Goal: Task Accomplishment & Management: Manage account settings

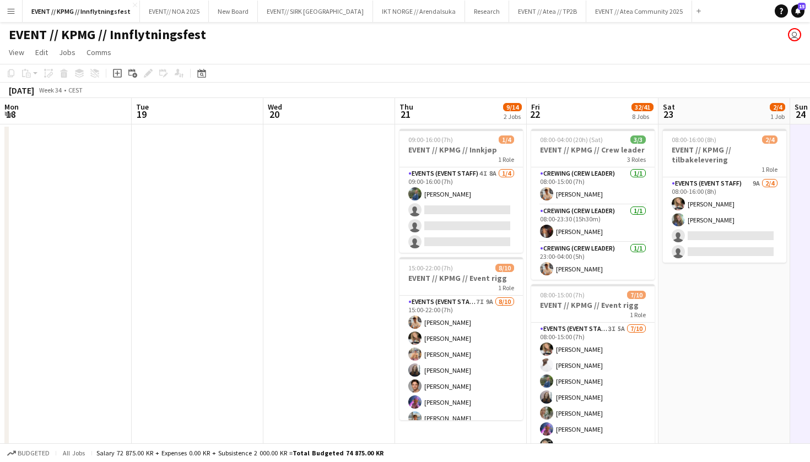
scroll to position [0, 322]
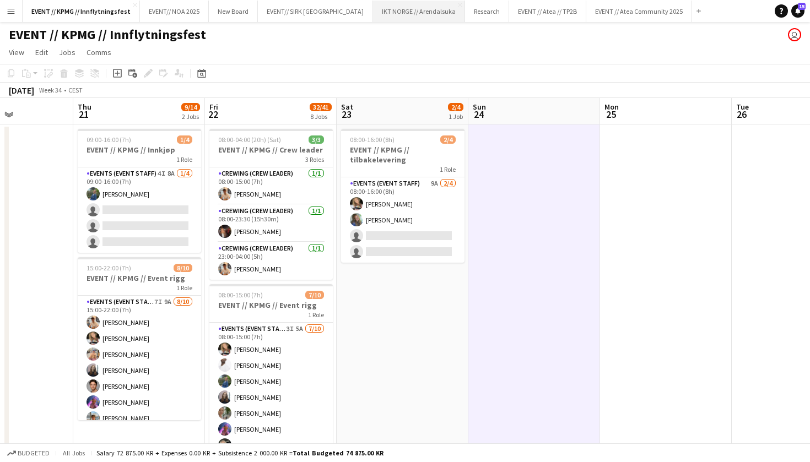
click at [404, 15] on button "IKT NORGE // Arendalsuka Close" at bounding box center [419, 11] width 92 height 21
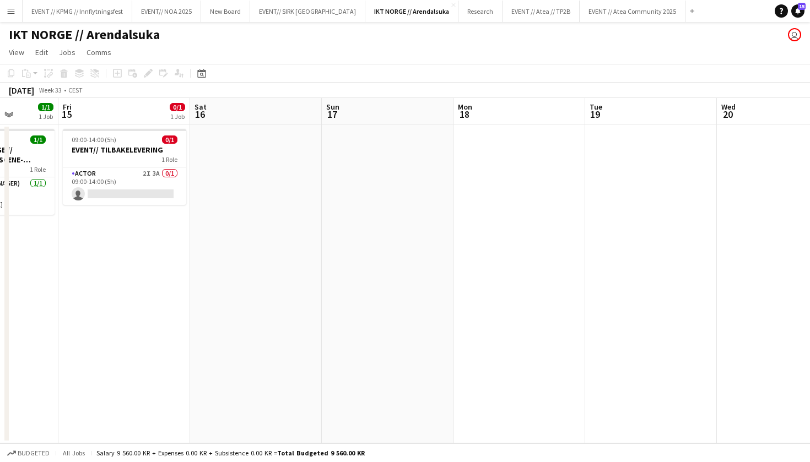
scroll to position [0, 326]
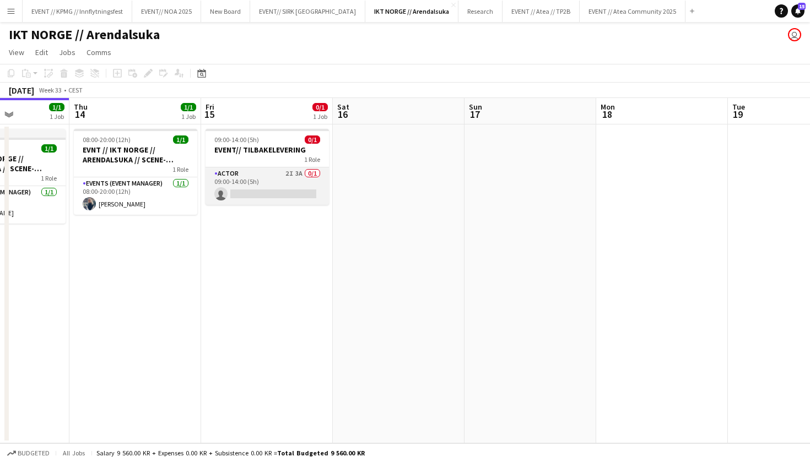
click at [292, 188] on app-card-role "Actor 2I 3A 0/1 09:00-14:00 (5h) single-neutral-actions" at bounding box center [267, 186] width 123 height 37
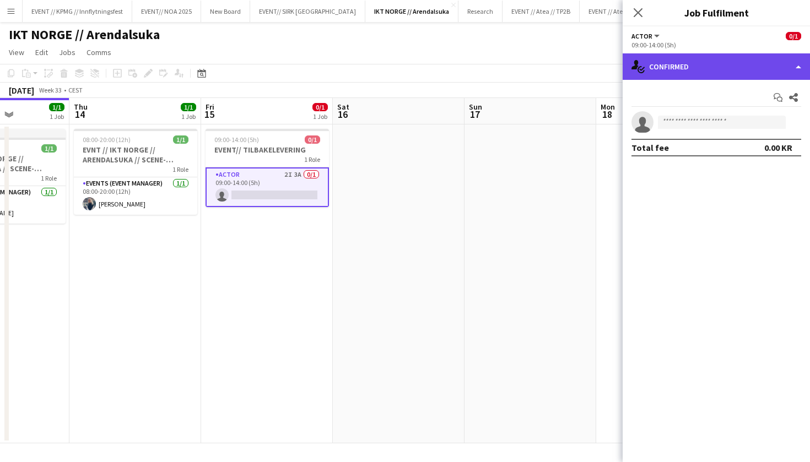
click at [702, 73] on div "single-neutral-actions-check-2 Confirmed" at bounding box center [716, 66] width 187 height 26
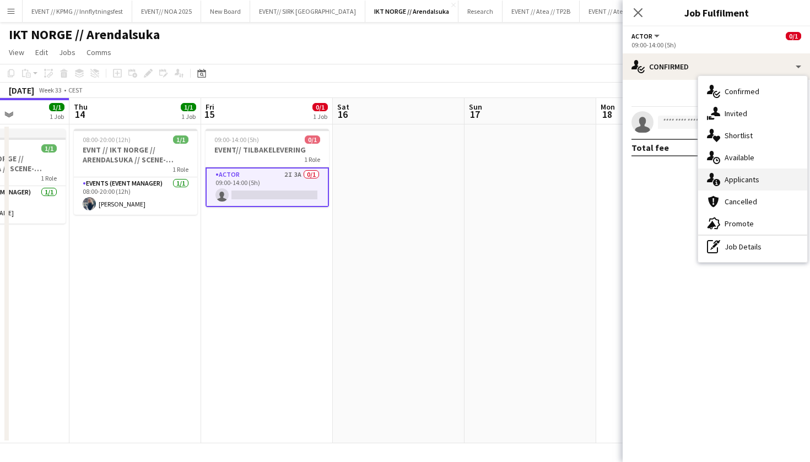
click at [768, 182] on div "single-neutral-actions-information Applicants" at bounding box center [752, 180] width 109 height 22
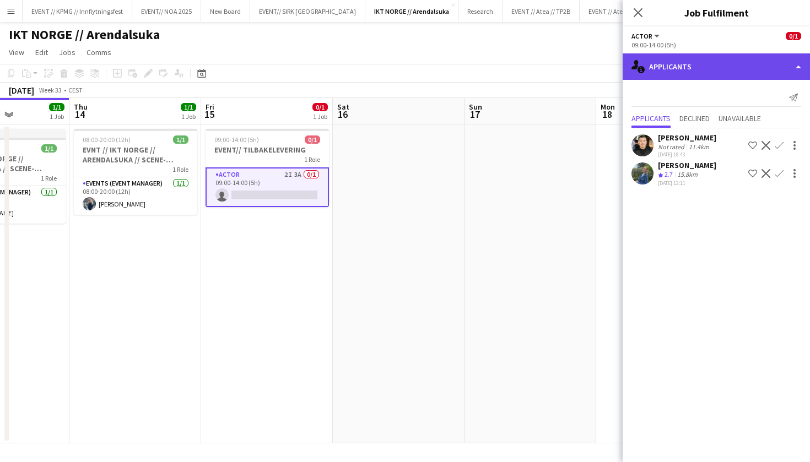
click at [723, 63] on div "single-neutral-actions-information Applicants" at bounding box center [716, 66] width 187 height 26
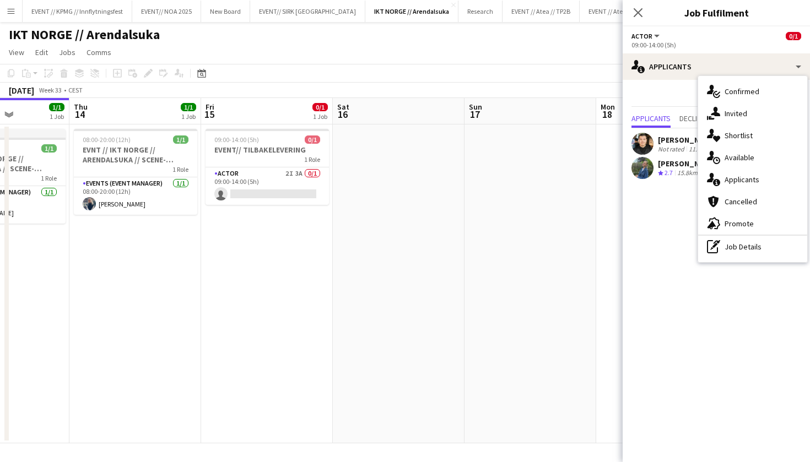
click at [499, 171] on app-date-cell at bounding box center [531, 284] width 132 height 319
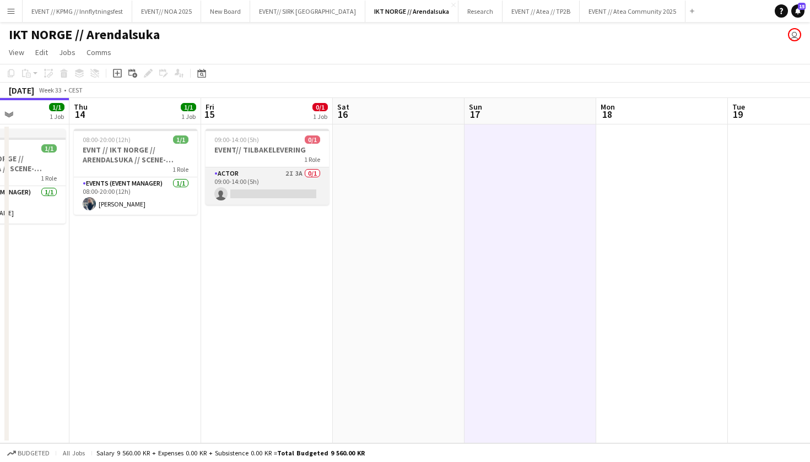
click at [276, 176] on app-card-role "Actor 2I 3A 0/1 09:00-14:00 (5h) single-neutral-actions" at bounding box center [267, 186] width 123 height 37
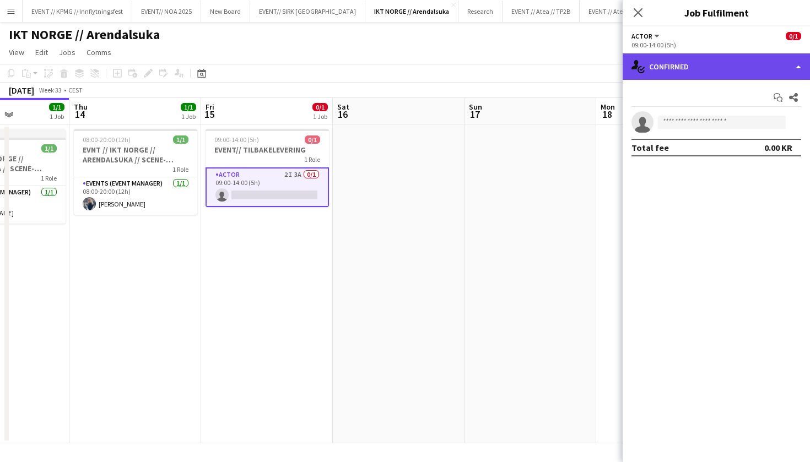
click at [766, 58] on div "single-neutral-actions-check-2 Confirmed" at bounding box center [716, 66] width 187 height 26
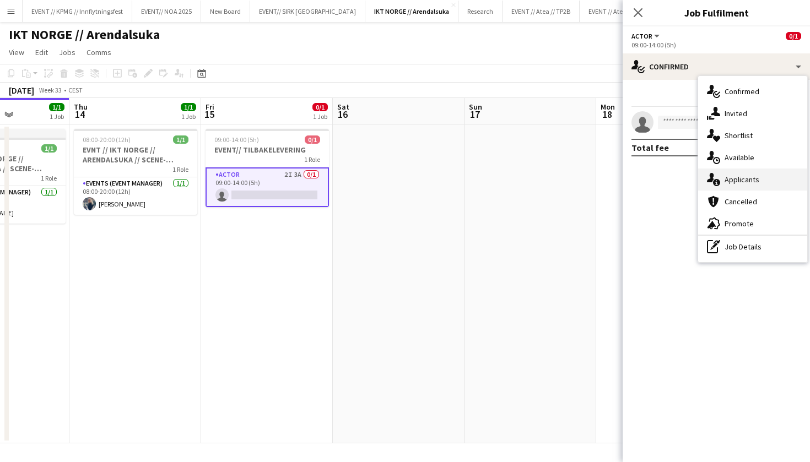
click at [751, 181] on div "single-neutral-actions-information Applicants" at bounding box center [752, 180] width 109 height 22
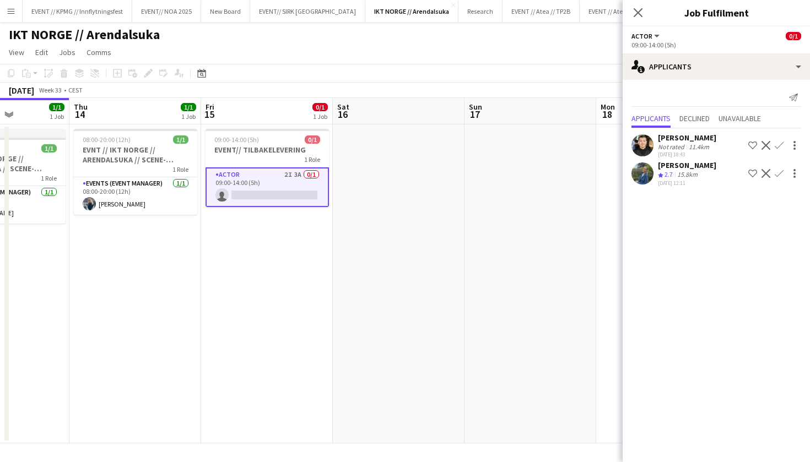
click at [715, 101] on div "Send notification" at bounding box center [717, 98] width 170 height 18
click at [718, 85] on div "Send notification Applicants Declined Unavailable [PERSON_NAME] Not rated 11.4k…" at bounding box center [716, 139] width 187 height 118
click at [727, 80] on div "Send notification Applicants Declined Unavailable [PERSON_NAME] Not rated 11.4k…" at bounding box center [716, 139] width 187 height 118
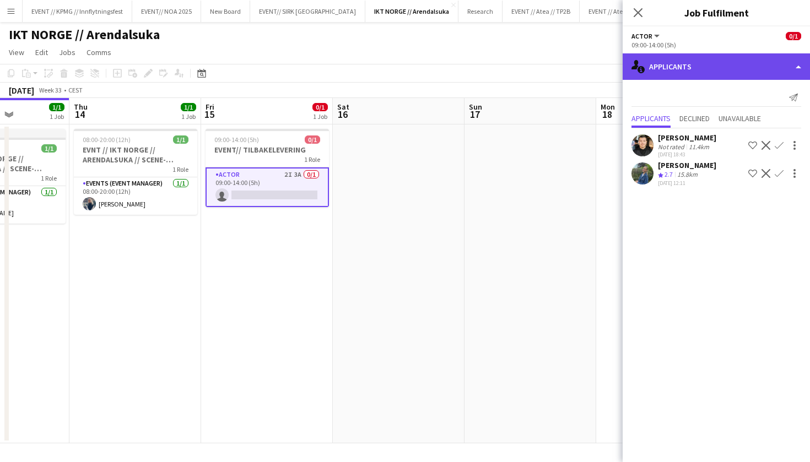
click at [738, 57] on div "single-neutral-actions-information Applicants" at bounding box center [716, 66] width 187 height 26
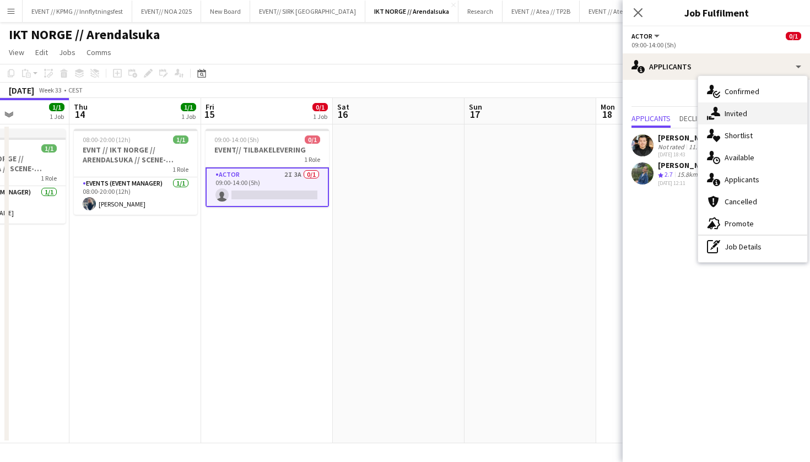
click at [735, 107] on div "single-neutral-actions-share-1 Invited" at bounding box center [752, 114] width 109 height 22
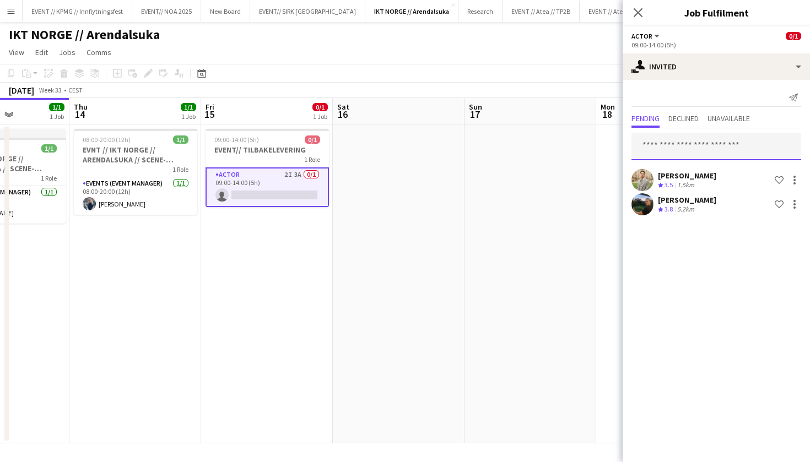
click at [712, 139] on input "text" at bounding box center [717, 147] width 170 height 28
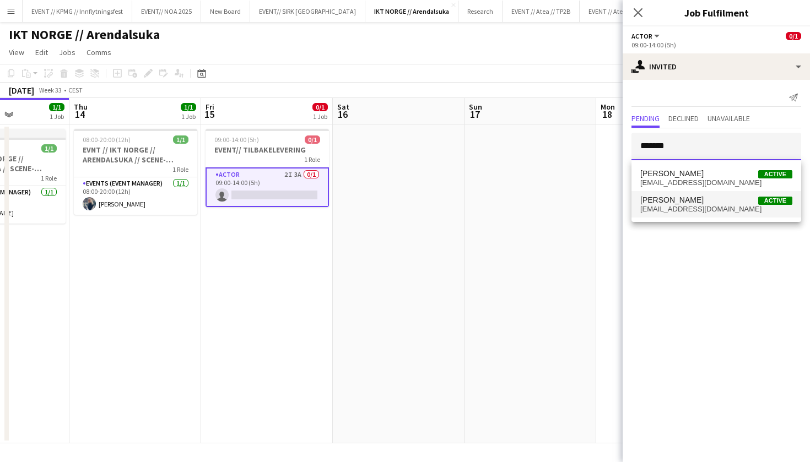
type input "*******"
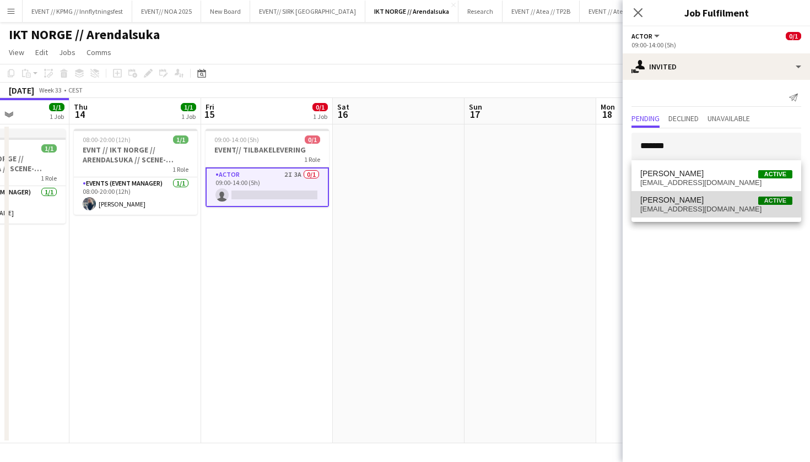
click at [713, 202] on span "[PERSON_NAME] Active" at bounding box center [716, 200] width 152 height 9
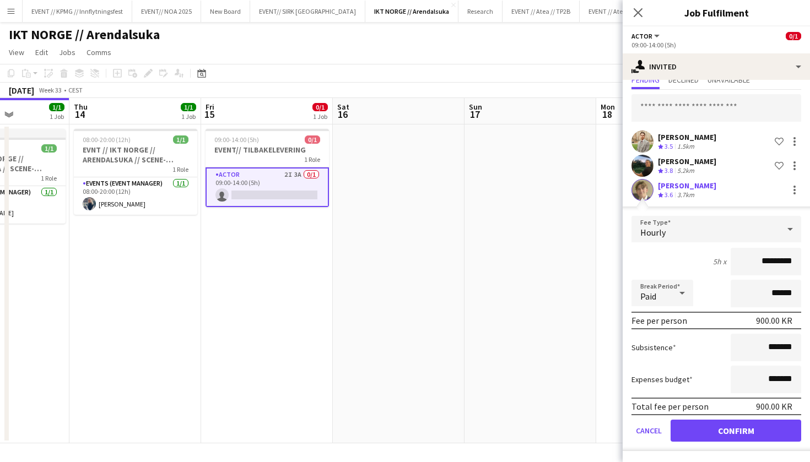
scroll to position [39, 0]
click at [725, 425] on button "Confirm" at bounding box center [736, 431] width 131 height 22
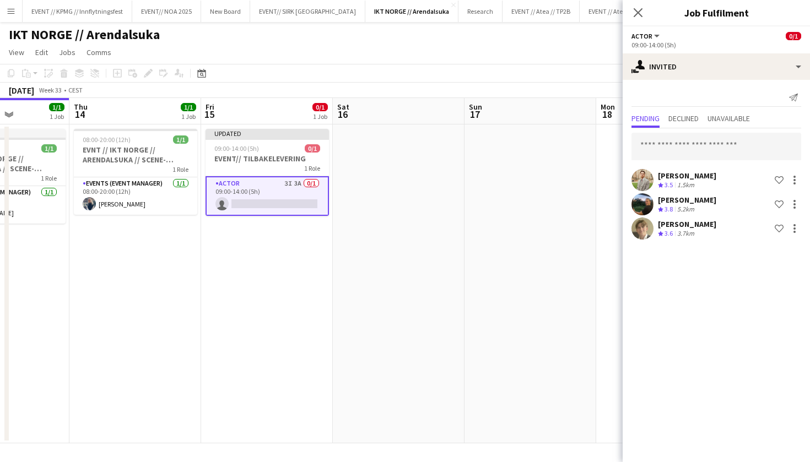
click at [570, 159] on app-date-cell at bounding box center [531, 284] width 132 height 319
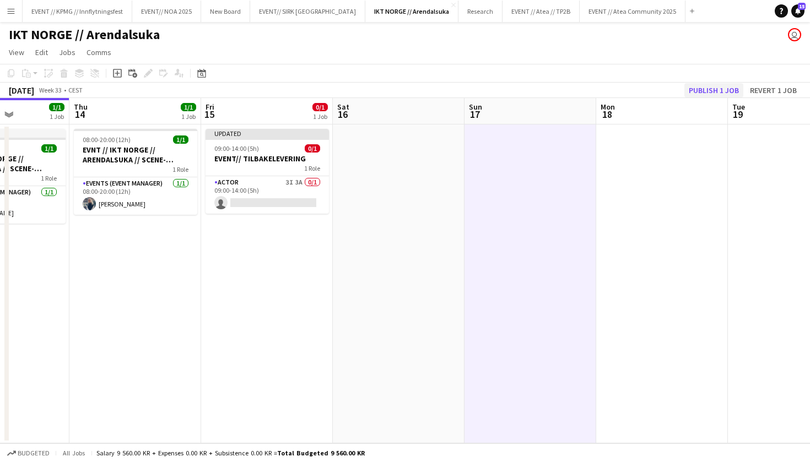
click at [724, 87] on button "Publish 1 job" at bounding box center [714, 90] width 59 height 14
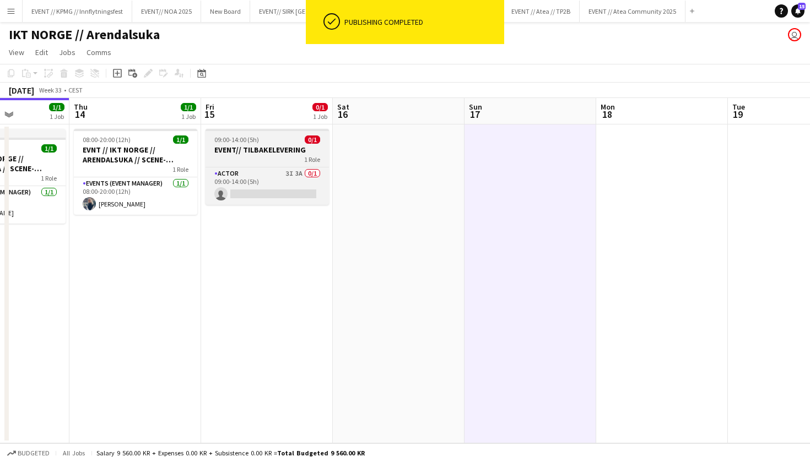
click at [261, 161] on div "1 Role" at bounding box center [267, 159] width 123 height 9
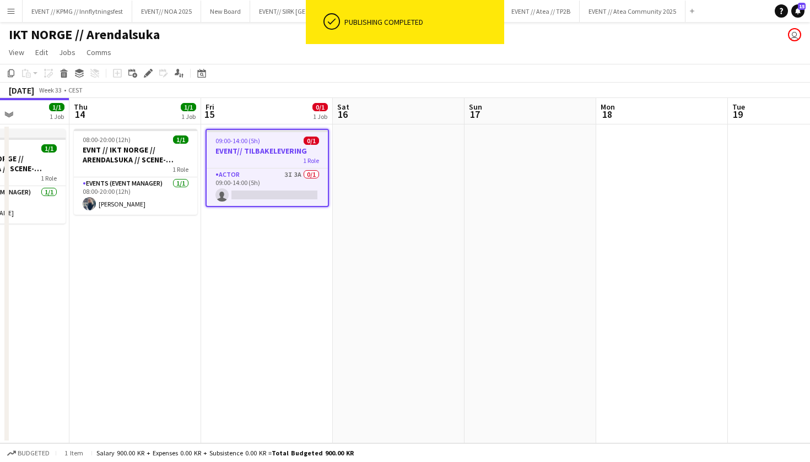
click at [273, 159] on div "1 Role" at bounding box center [267, 160] width 121 height 9
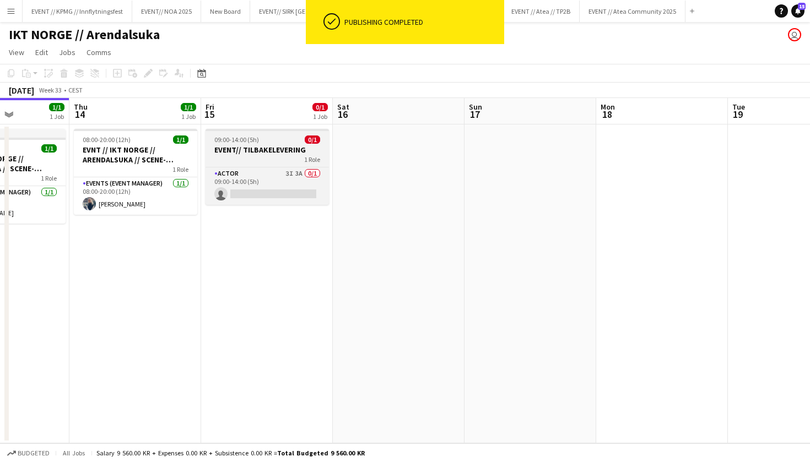
click at [273, 159] on div "1 Role" at bounding box center [267, 159] width 123 height 9
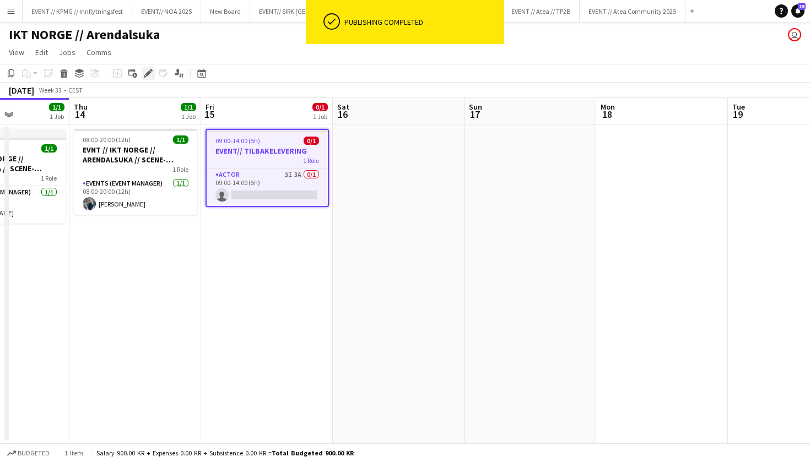
click at [148, 70] on icon "Edit" at bounding box center [148, 73] width 9 height 9
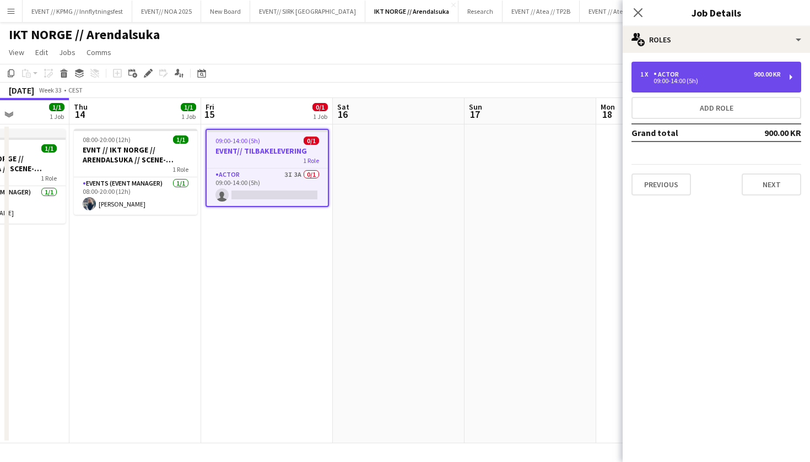
click at [741, 77] on div "1 x Actor 900.00 KR" at bounding box center [710, 75] width 141 height 8
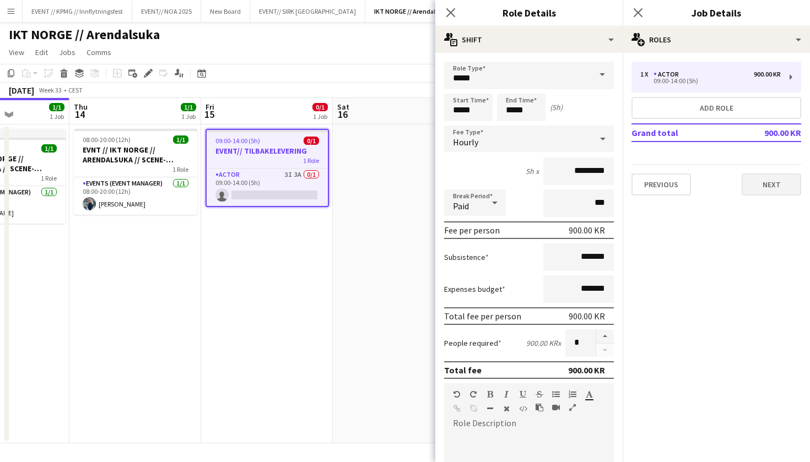
click at [769, 185] on button "Next" at bounding box center [772, 185] width 60 height 22
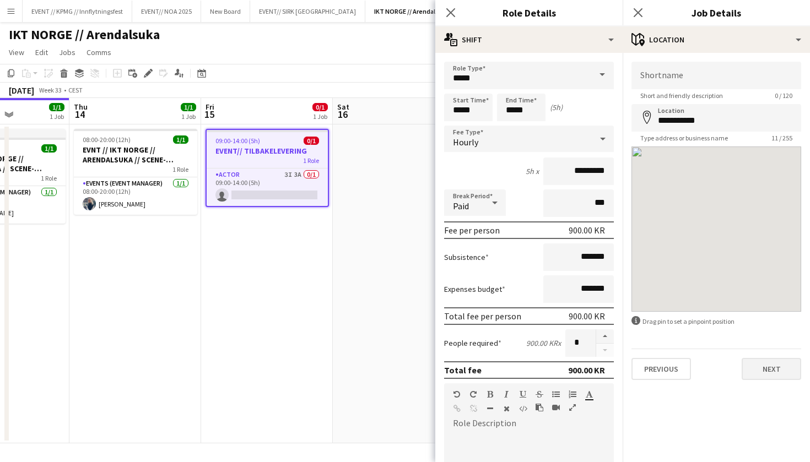
click at [784, 365] on button "Next" at bounding box center [772, 369] width 60 height 22
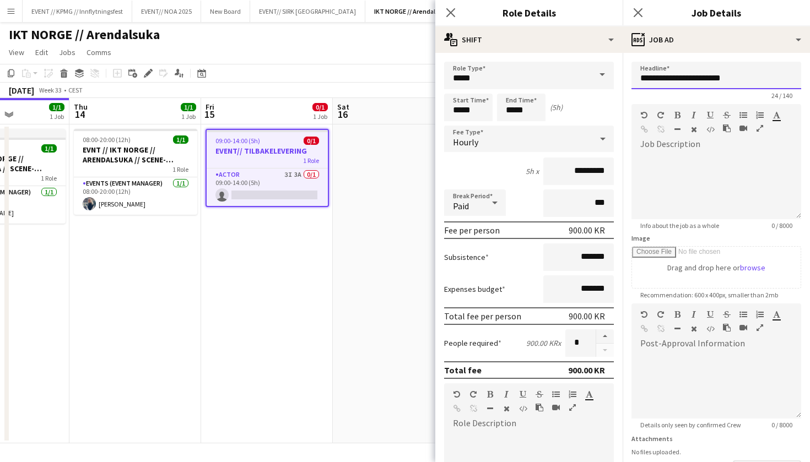
click at [757, 82] on input "**********" at bounding box center [717, 76] width 170 height 28
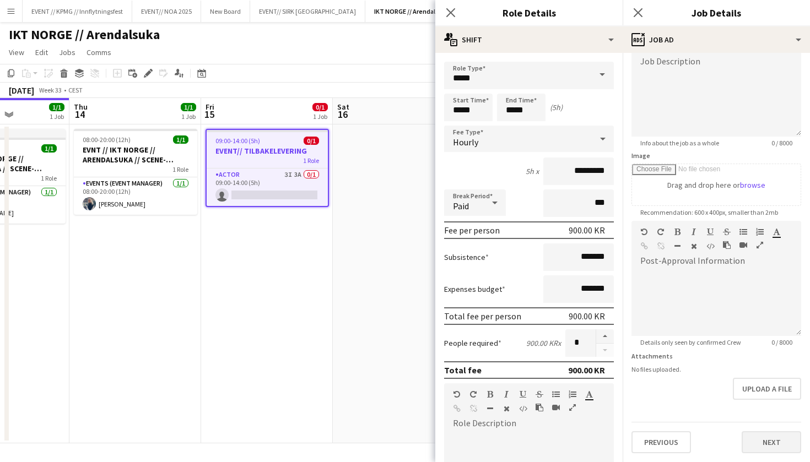
scroll to position [83, 0]
type input "**********"
click at [764, 446] on button "Next" at bounding box center [772, 443] width 60 height 22
type input "*******"
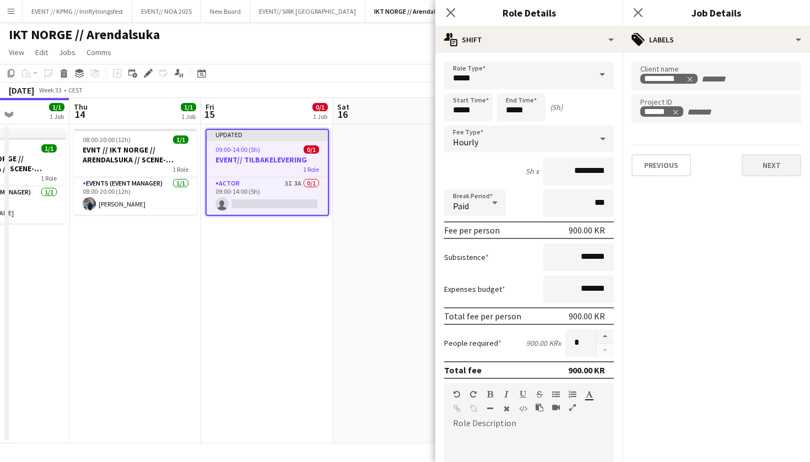
click at [777, 164] on button "Next" at bounding box center [772, 165] width 60 height 22
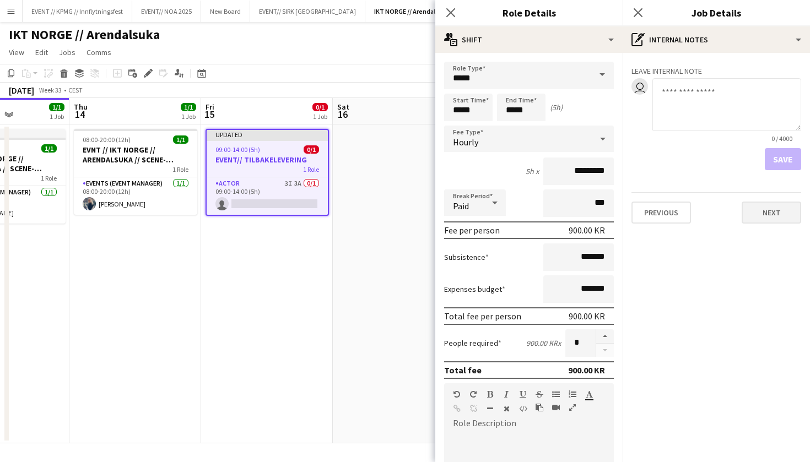
click at [771, 212] on button "Next" at bounding box center [772, 213] width 60 height 22
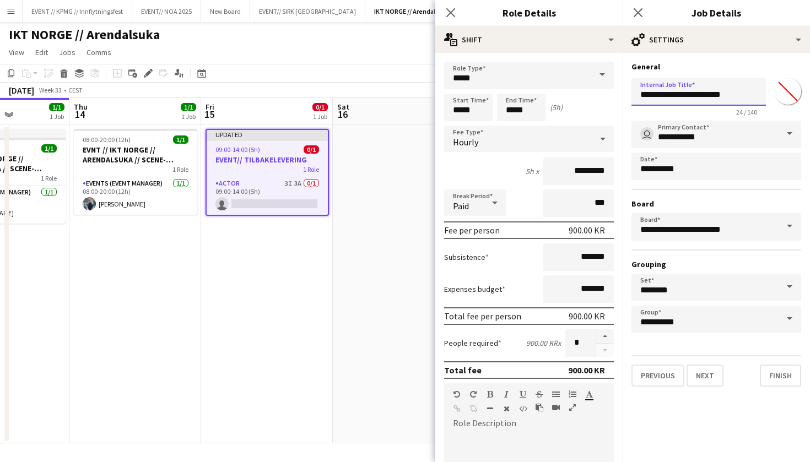
click at [750, 95] on input "**********" at bounding box center [699, 92] width 134 height 28
type input "**********"
click at [782, 381] on button "Finish" at bounding box center [780, 376] width 41 height 22
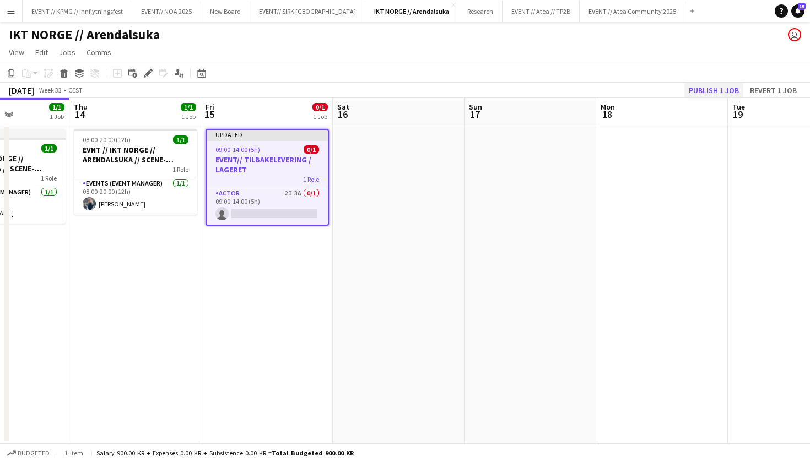
click at [725, 83] on button "Publish 1 job" at bounding box center [714, 90] width 59 height 14
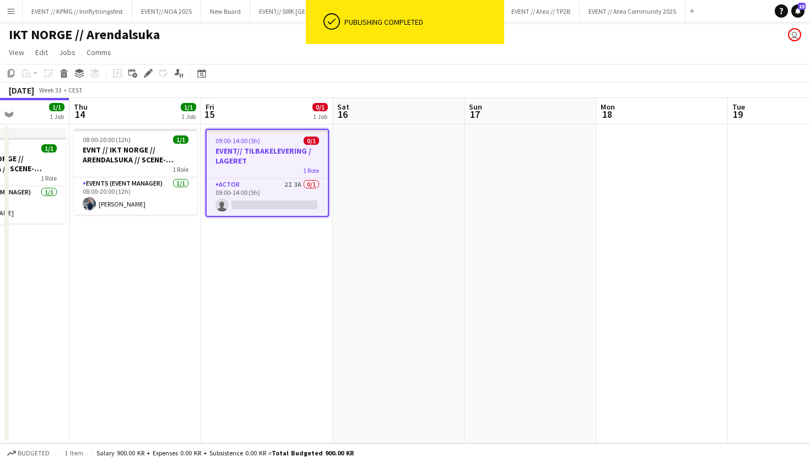
click at [385, 204] on app-date-cell at bounding box center [399, 284] width 132 height 319
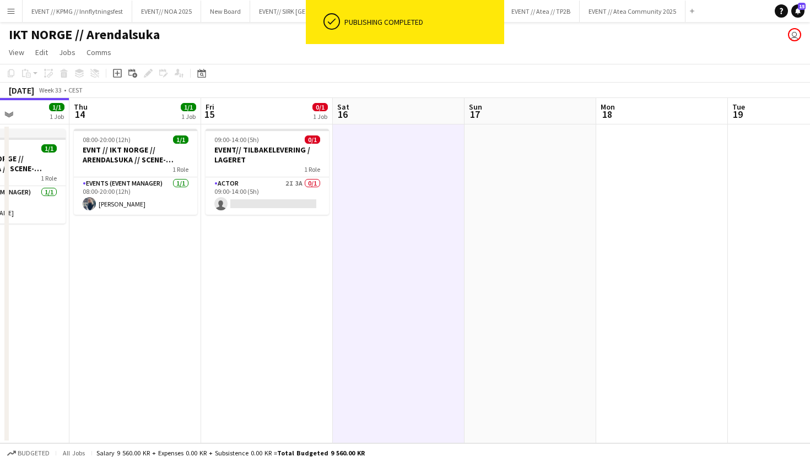
scroll to position [0, 260]
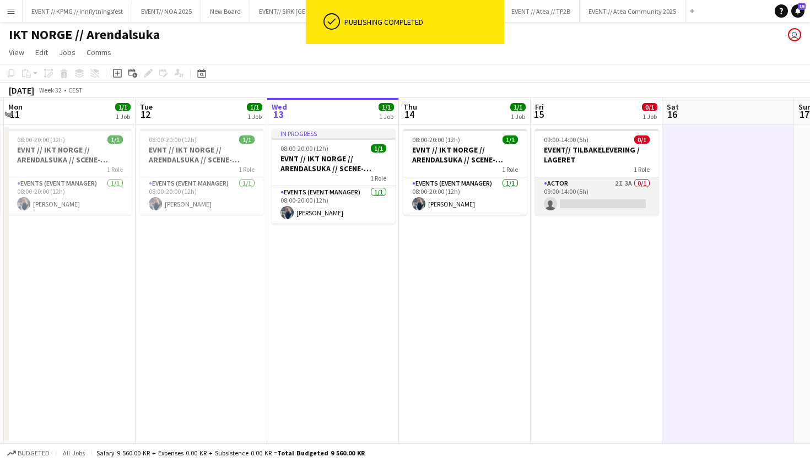
click at [618, 209] on app-card-role "Actor 2I 3A 0/1 09:00-14:00 (5h) single-neutral-actions" at bounding box center [596, 195] width 123 height 37
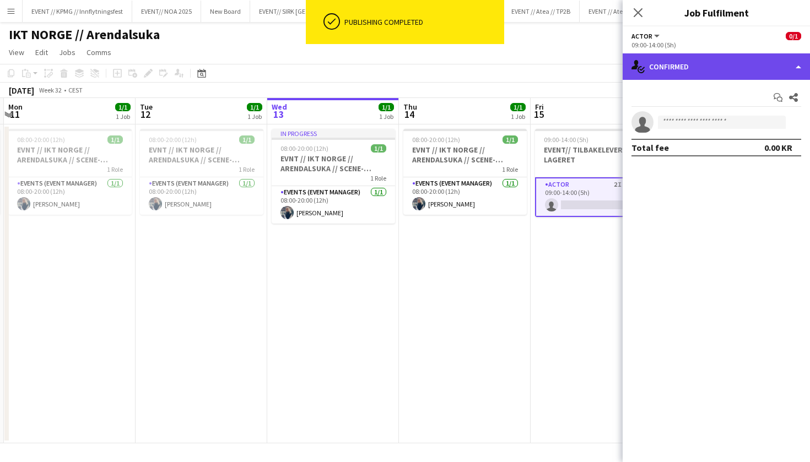
click at [727, 71] on div "single-neutral-actions-check-2 Confirmed" at bounding box center [716, 66] width 187 height 26
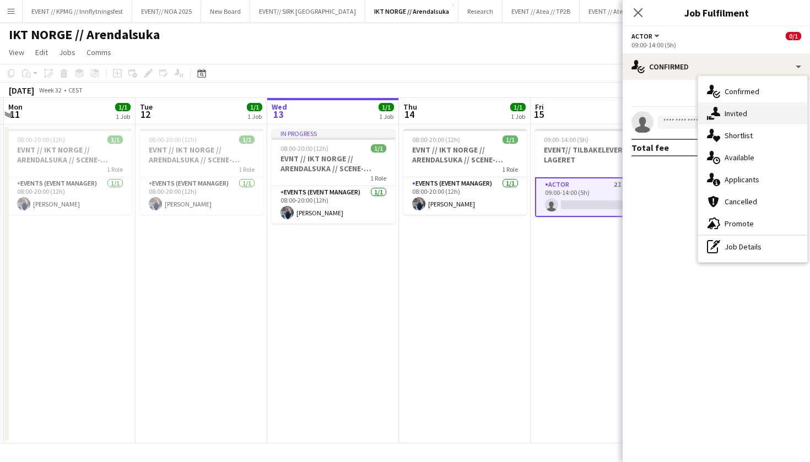
click at [769, 115] on div "single-neutral-actions-share-1 Invited" at bounding box center [752, 114] width 109 height 22
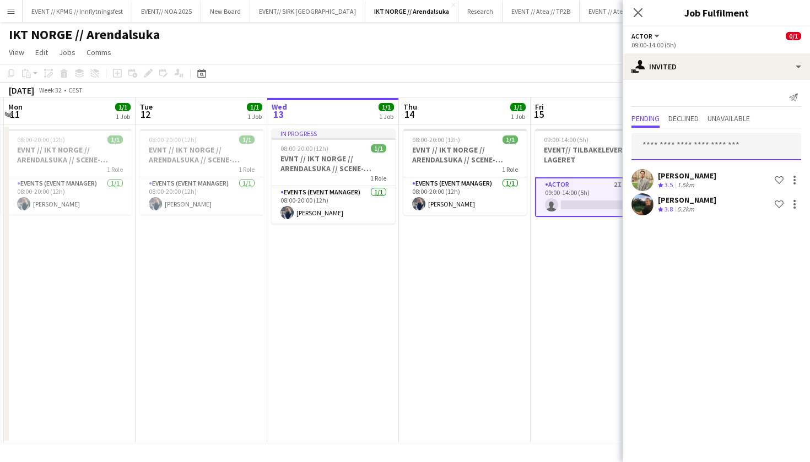
click at [725, 143] on input "text" at bounding box center [717, 147] width 170 height 28
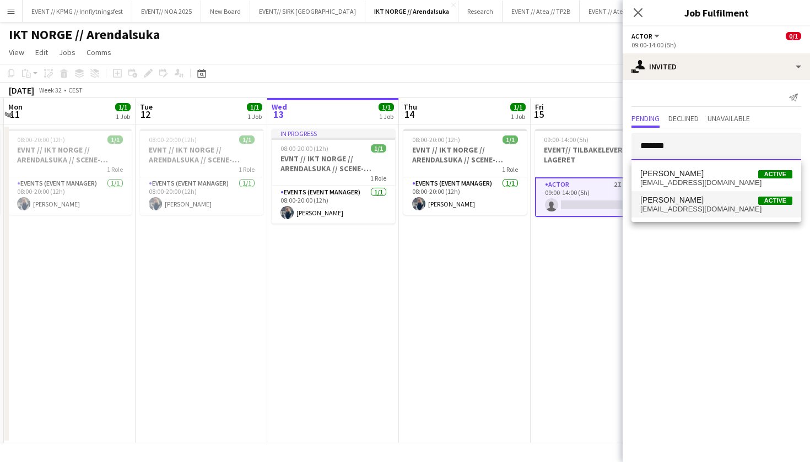
type input "*******"
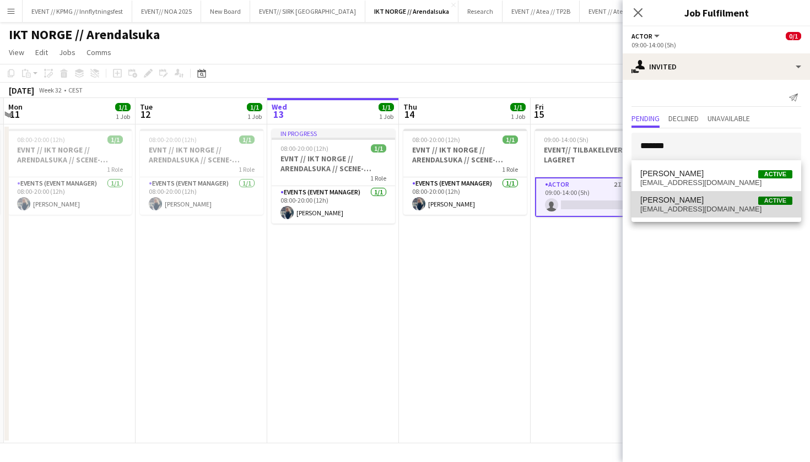
click at [717, 204] on span "[PERSON_NAME] Active" at bounding box center [716, 200] width 152 height 9
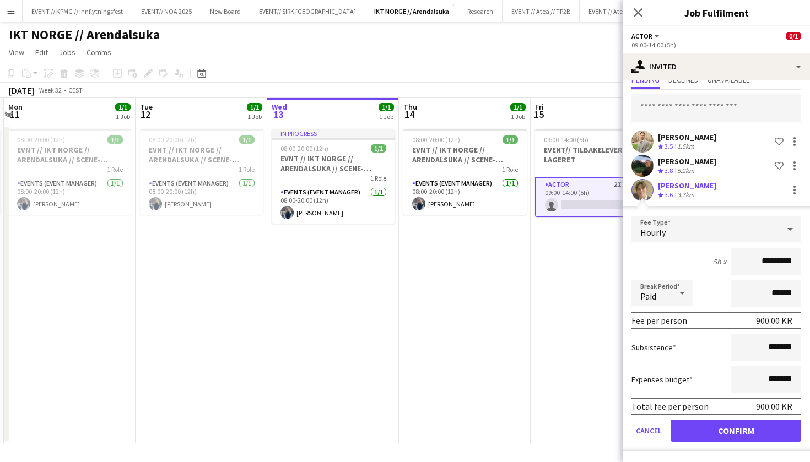
scroll to position [39, 0]
click at [720, 432] on button "Confirm" at bounding box center [736, 431] width 131 height 22
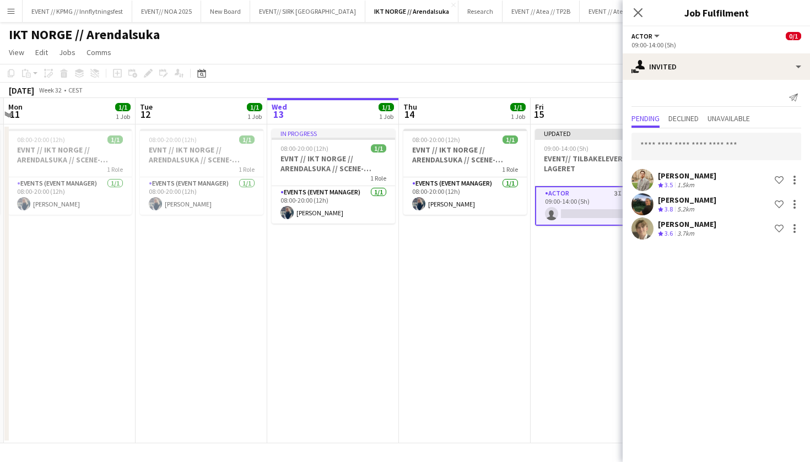
scroll to position [0, 0]
click at [701, 153] on input "text" at bounding box center [717, 147] width 170 height 28
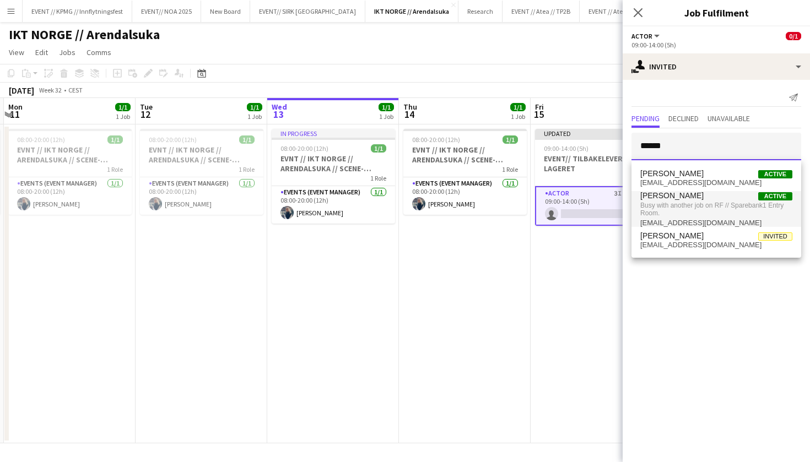
type input "******"
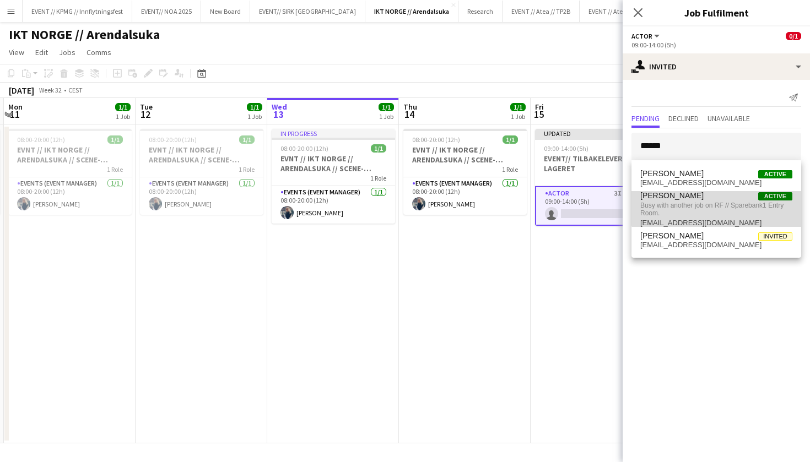
click at [719, 208] on span "Busy with another job on RF // Sparebank1 Entry Room." at bounding box center [716, 210] width 152 height 18
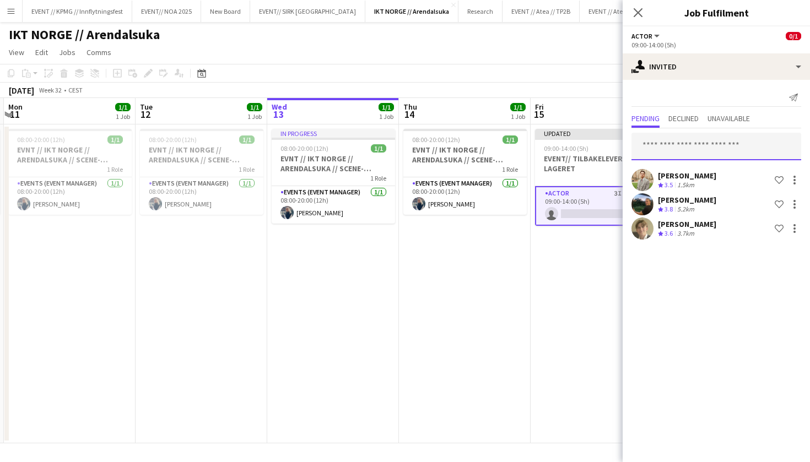
click at [737, 147] on input "text" at bounding box center [717, 147] width 170 height 28
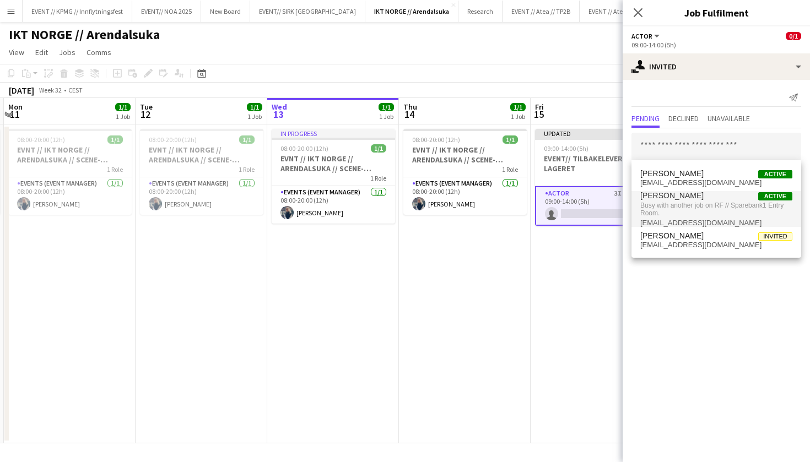
click at [573, 338] on app-date-cell "Updated 09:00-14:00 (5h) 0/1 EVENT// TILBAKELEVERING / LAGERET 1 Role Actor 3I …" at bounding box center [597, 284] width 132 height 319
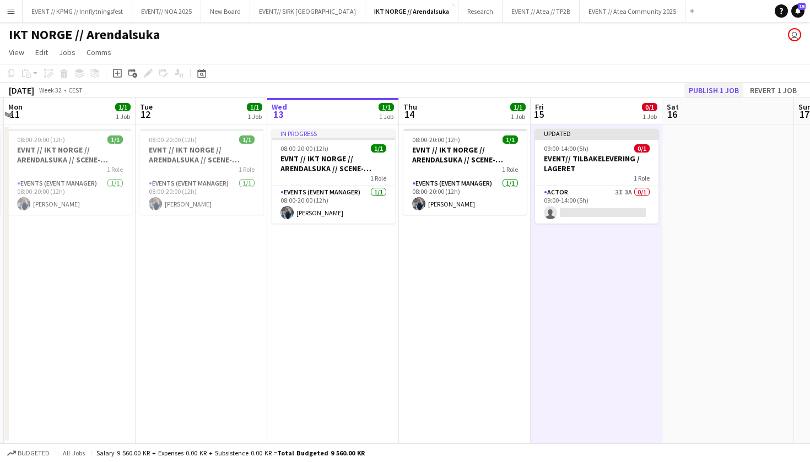
click at [723, 85] on button "Publish 1 job" at bounding box center [714, 90] width 59 height 14
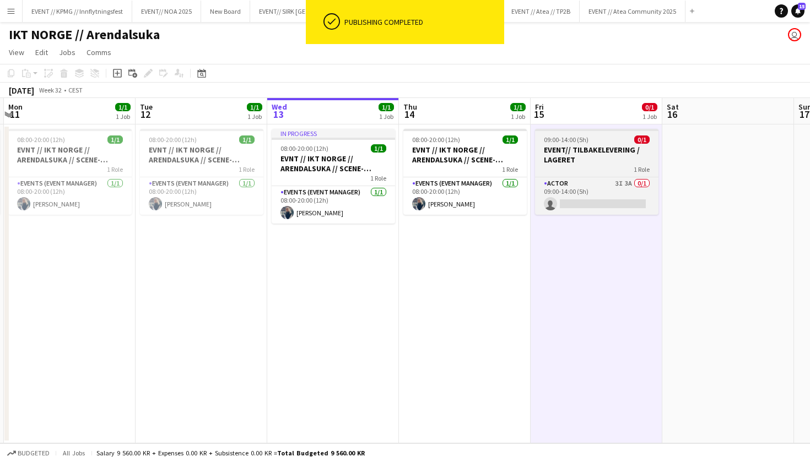
click at [596, 204] on app-job-card "09:00-14:00 (5h) 0/1 EVENT// TILBAKELEVERING / LAGERET 1 Role Actor 3I 3A 0/1 0…" at bounding box center [596, 172] width 123 height 86
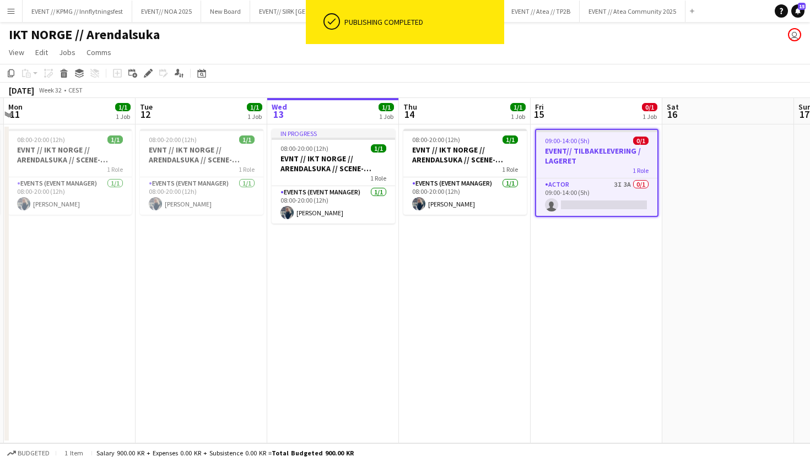
click at [596, 204] on app-card-role "Actor 3I 3A 0/1 09:00-14:00 (5h) single-neutral-actions" at bounding box center [596, 197] width 121 height 37
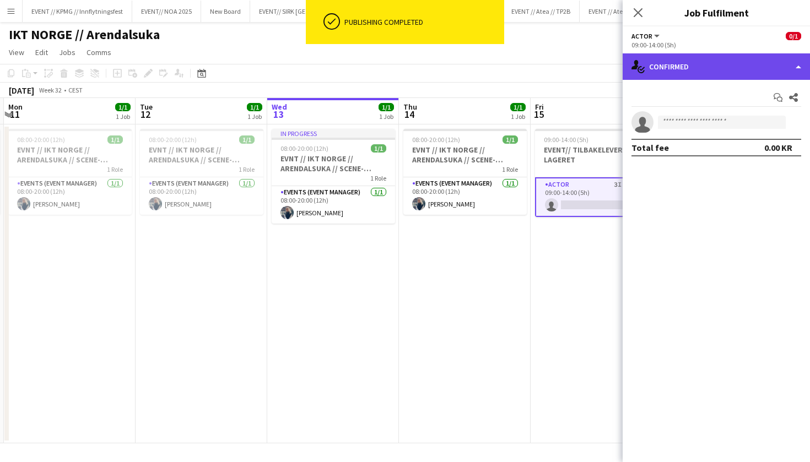
click at [718, 68] on div "single-neutral-actions-check-2 Confirmed" at bounding box center [716, 66] width 187 height 26
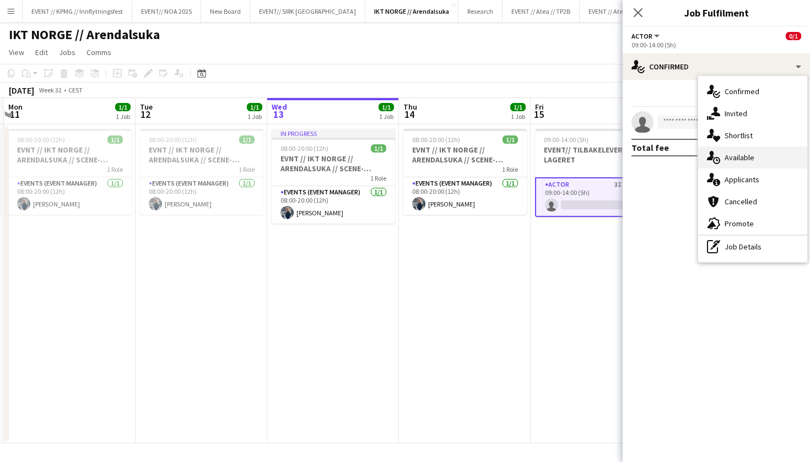
click at [751, 155] on div "single-neutral-actions-upload Available" at bounding box center [752, 158] width 109 height 22
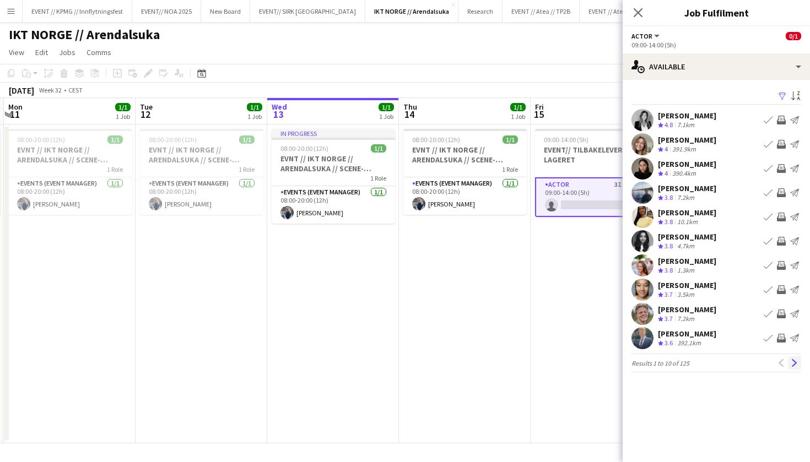
click at [799, 364] on button "Next" at bounding box center [794, 363] width 13 height 13
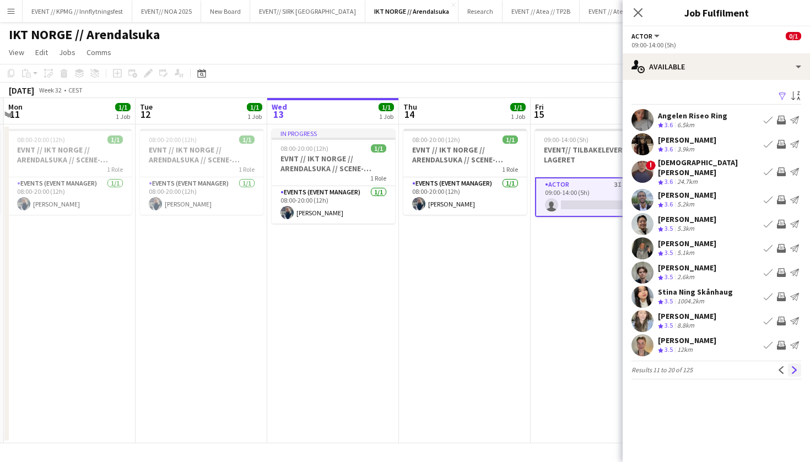
click at [799, 365] on button "Next" at bounding box center [794, 370] width 13 height 13
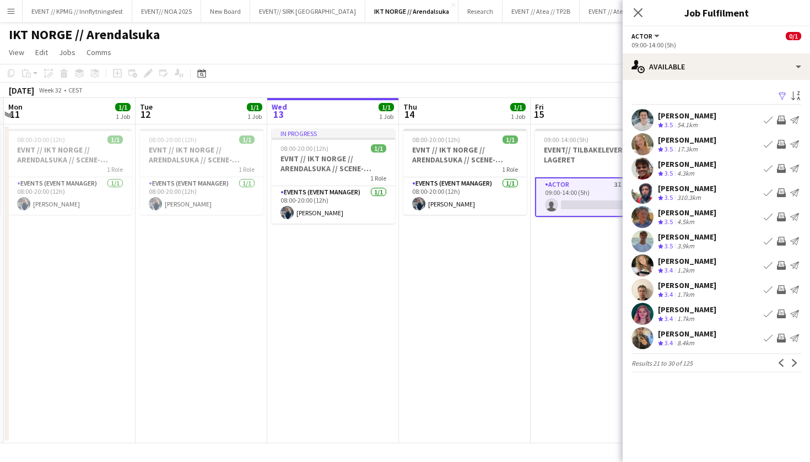
click at [577, 201] on app-card-role "Actor 3I 3A 0/1 09:00-14:00 (5h) single-neutral-actions" at bounding box center [596, 197] width 123 height 40
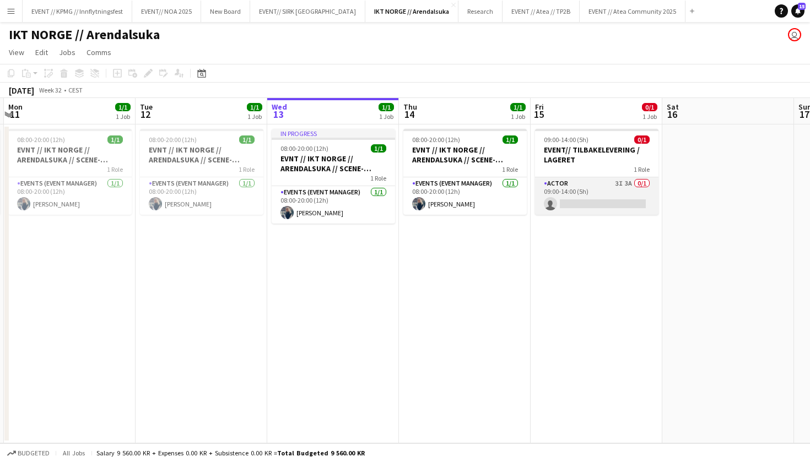
click at [577, 201] on app-card-role "Actor 3I 3A 0/1 09:00-14:00 (5h) single-neutral-actions" at bounding box center [596, 195] width 123 height 37
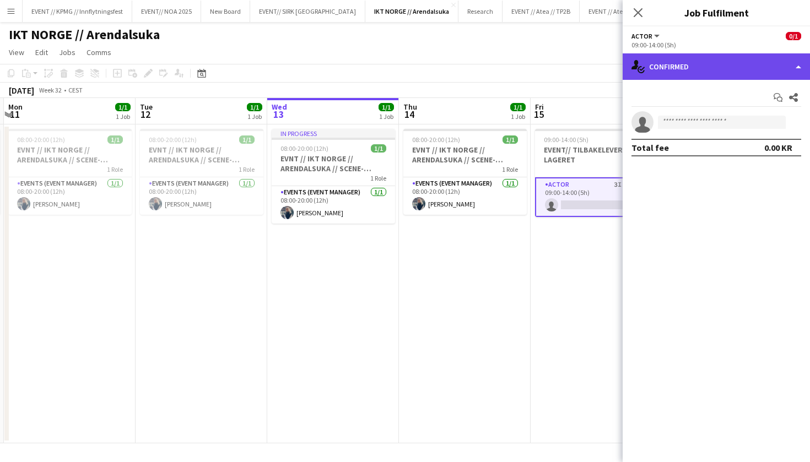
click at [717, 55] on div "single-neutral-actions-check-2 Confirmed" at bounding box center [716, 66] width 187 height 26
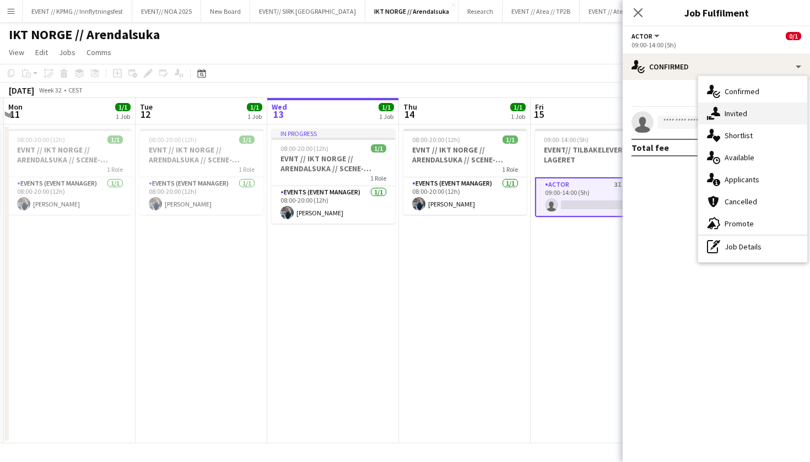
click at [755, 107] on div "single-neutral-actions-share-1 Invited" at bounding box center [752, 114] width 109 height 22
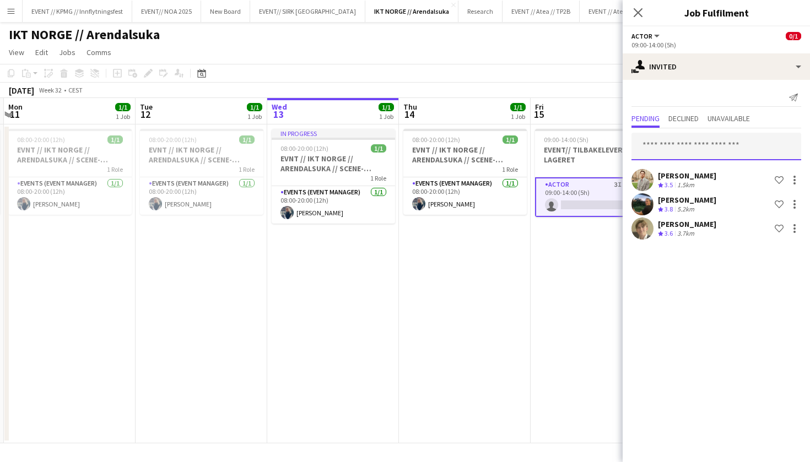
click at [713, 153] on input "text" at bounding box center [717, 147] width 170 height 28
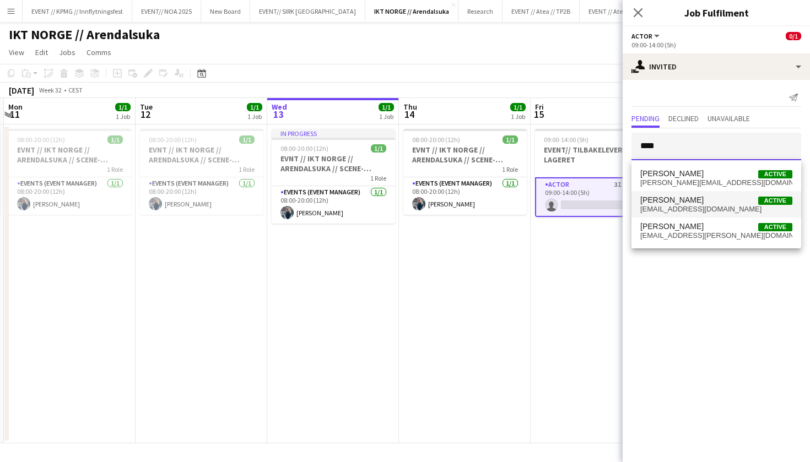
type input "****"
click at [739, 201] on span "[PERSON_NAME] Active" at bounding box center [716, 200] width 152 height 9
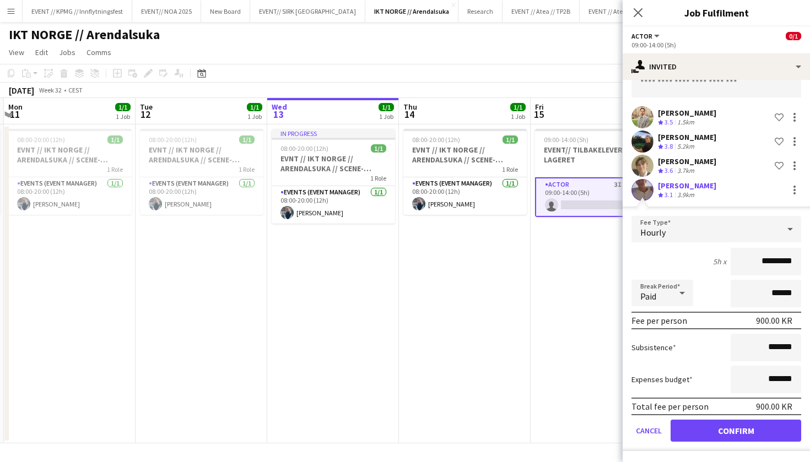
scroll to position [63, 0]
click at [733, 435] on button "Confirm" at bounding box center [736, 431] width 131 height 22
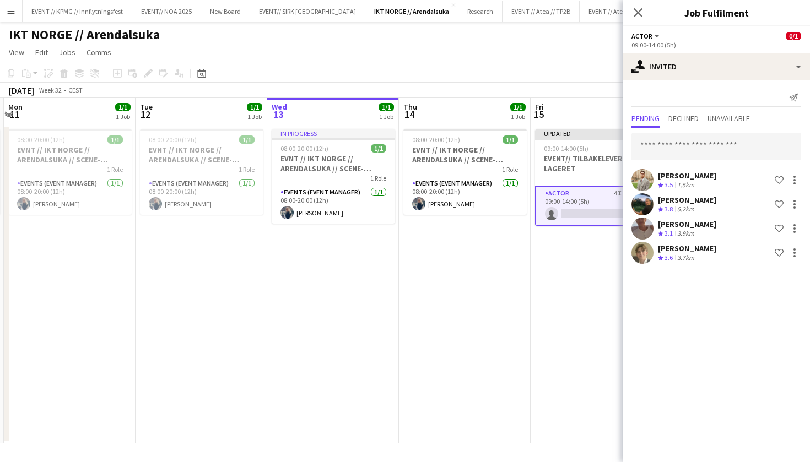
click at [563, 282] on app-date-cell "Updated 09:00-14:00 (5h) 0/1 EVENT// TILBAKELEVERING / LAGERET 1 Role Actor 4I …" at bounding box center [597, 284] width 132 height 319
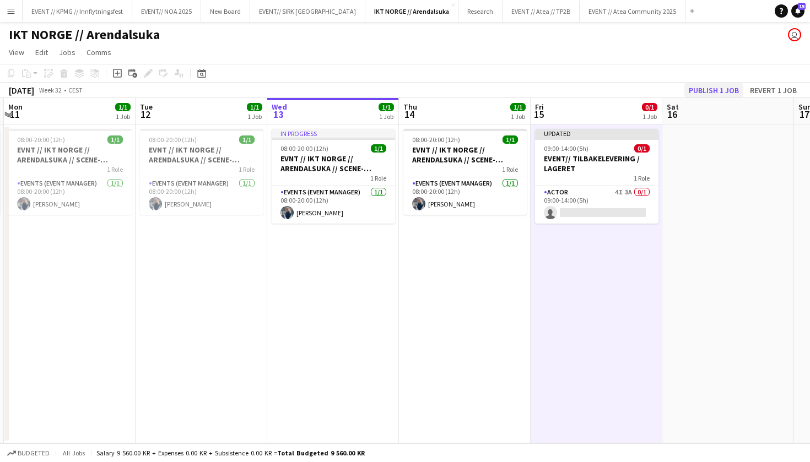
click at [715, 89] on button "Publish 1 job" at bounding box center [714, 90] width 59 height 14
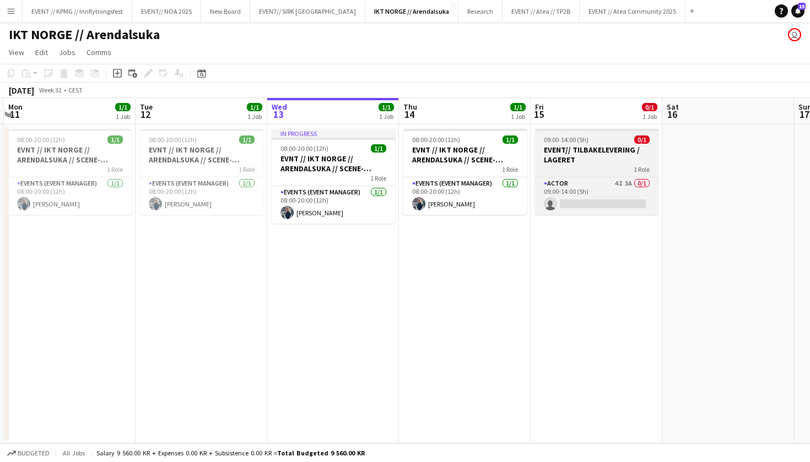
click at [611, 159] on h3 "EVENT// TILBAKELEVERING / LAGERET" at bounding box center [596, 155] width 123 height 20
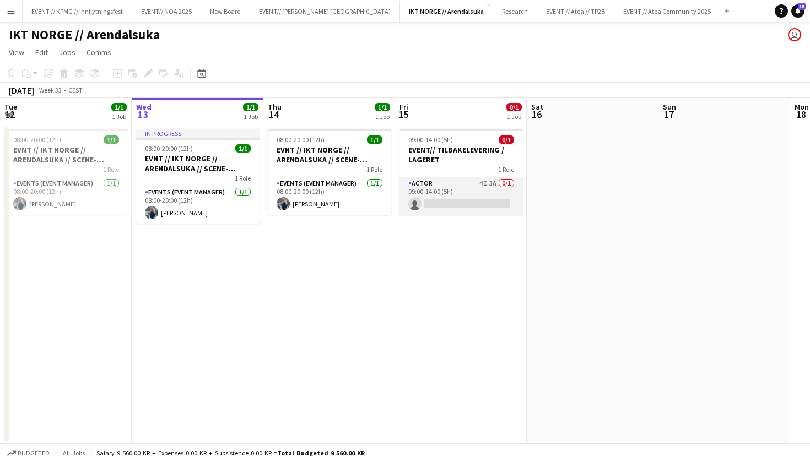
click at [445, 206] on app-card-role "Actor 4I 3A 0/1 09:00-14:00 (5h) single-neutral-actions" at bounding box center [461, 195] width 123 height 37
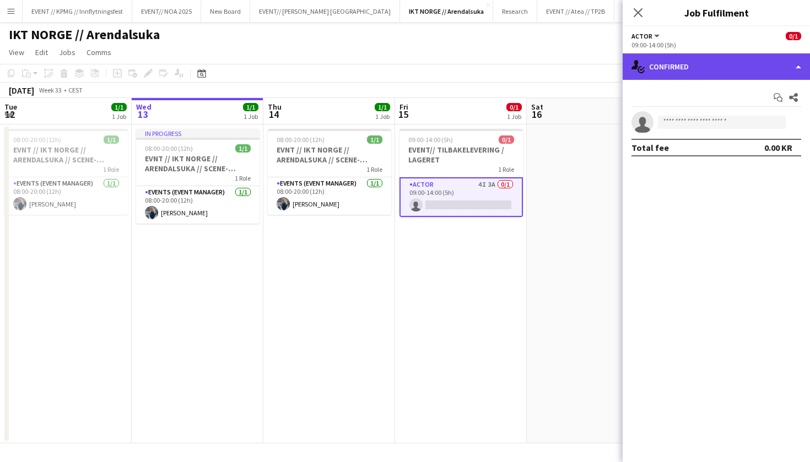
click at [692, 66] on div "single-neutral-actions-check-2 Confirmed" at bounding box center [716, 66] width 187 height 26
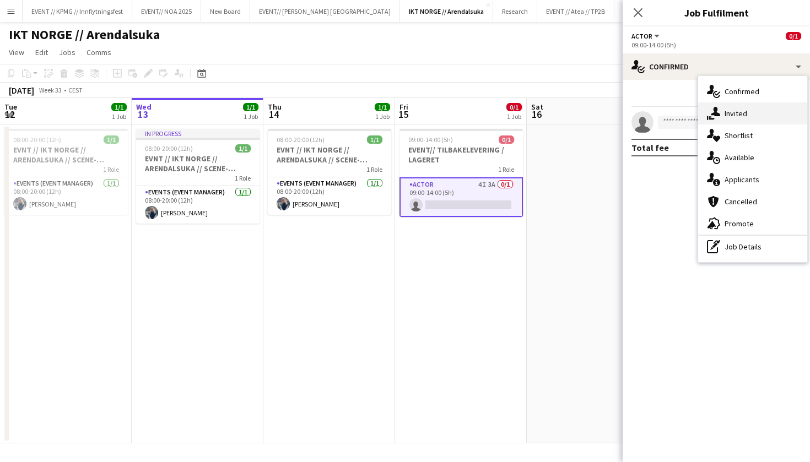
click at [742, 115] on div "single-neutral-actions-share-1 Invited" at bounding box center [752, 114] width 109 height 22
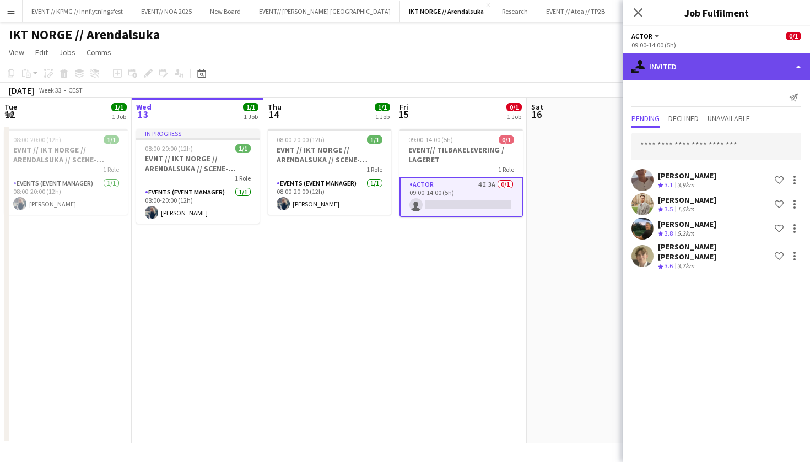
click at [706, 75] on div "single-neutral-actions-share-1 Invited" at bounding box center [716, 66] width 187 height 26
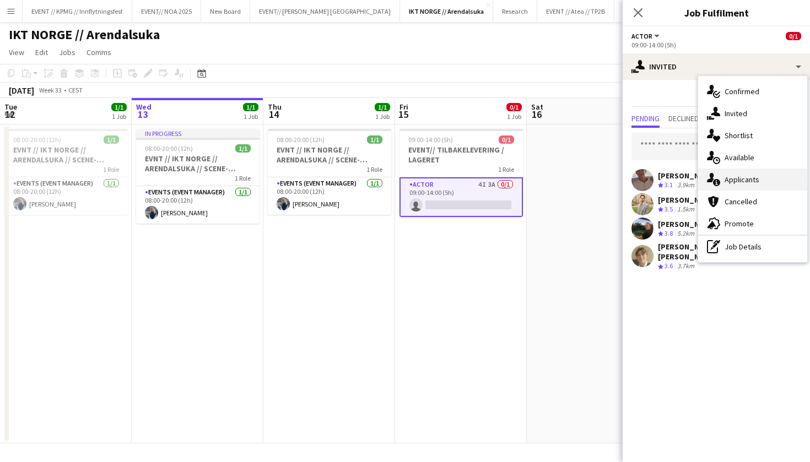
click at [736, 189] on div "single-neutral-actions-information Applicants" at bounding box center [752, 180] width 109 height 22
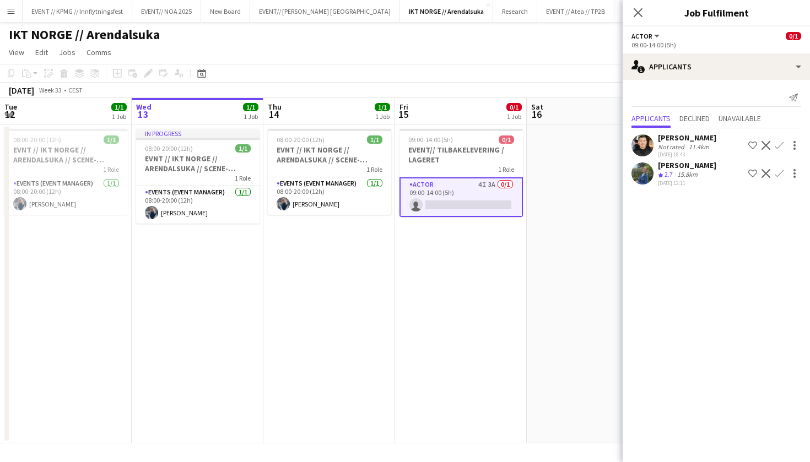
click at [647, 139] on app-user-avatar at bounding box center [643, 145] width 22 height 22
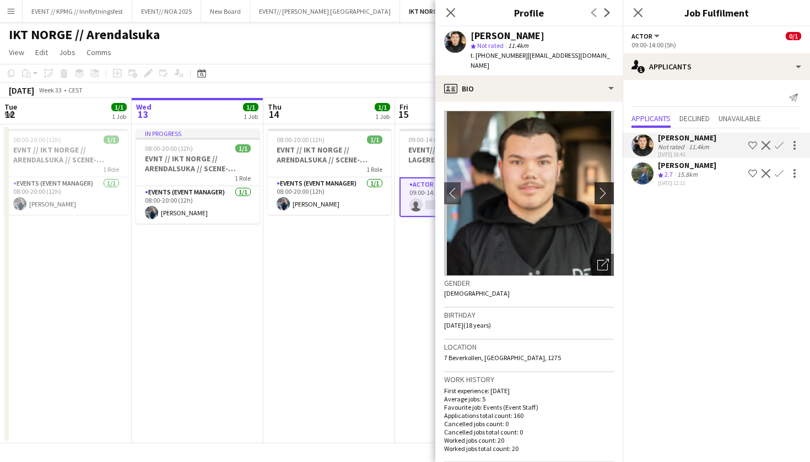
click at [597, 187] on app-icon "chevron-right" at bounding box center [605, 193] width 17 height 12
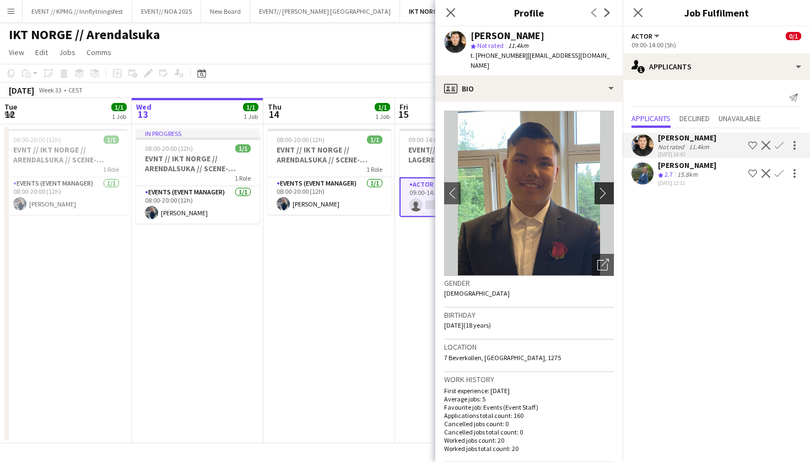
click at [603, 187] on app-icon "chevron-right" at bounding box center [605, 193] width 17 height 12
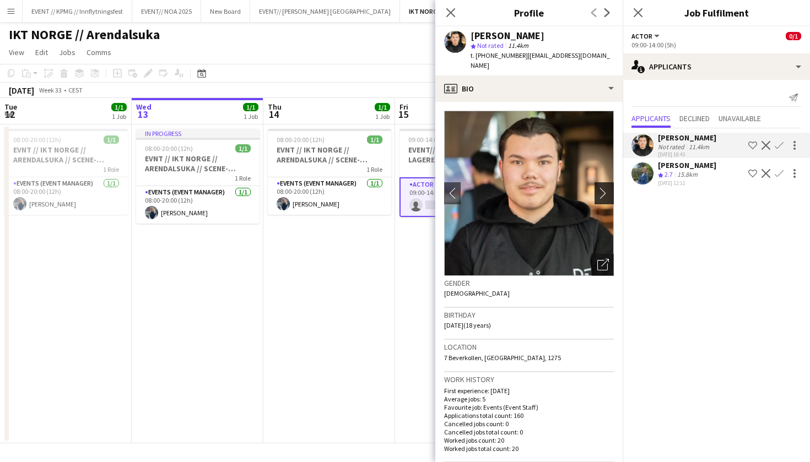
click at [603, 187] on app-icon "chevron-right" at bounding box center [605, 193] width 17 height 12
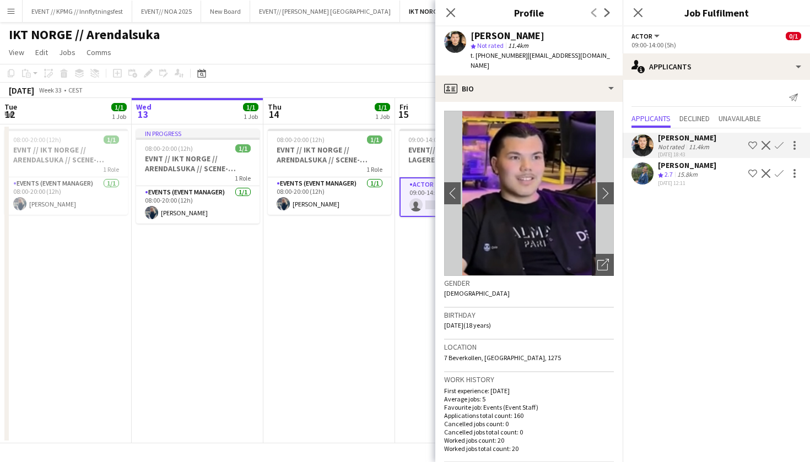
click at [605, 168] on img at bounding box center [529, 193] width 170 height 165
click at [606, 182] on button "chevron-right" at bounding box center [606, 193] width 22 height 22
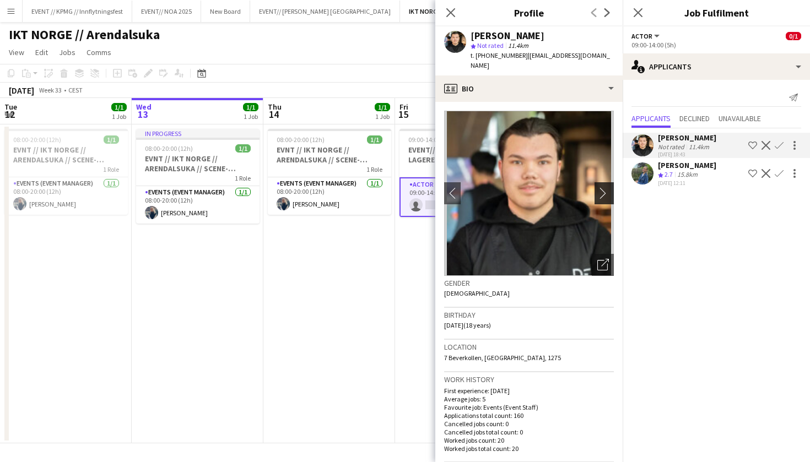
click at [606, 182] on button "chevron-right" at bounding box center [606, 193] width 22 height 22
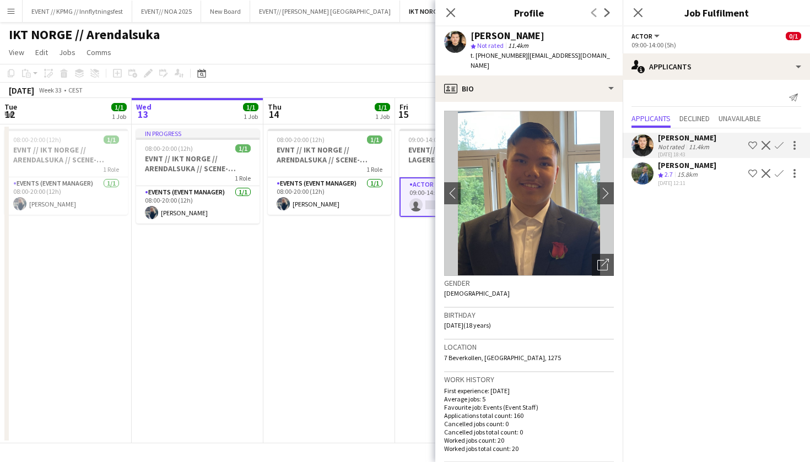
click at [653, 173] on app-user-avatar at bounding box center [643, 174] width 22 height 22
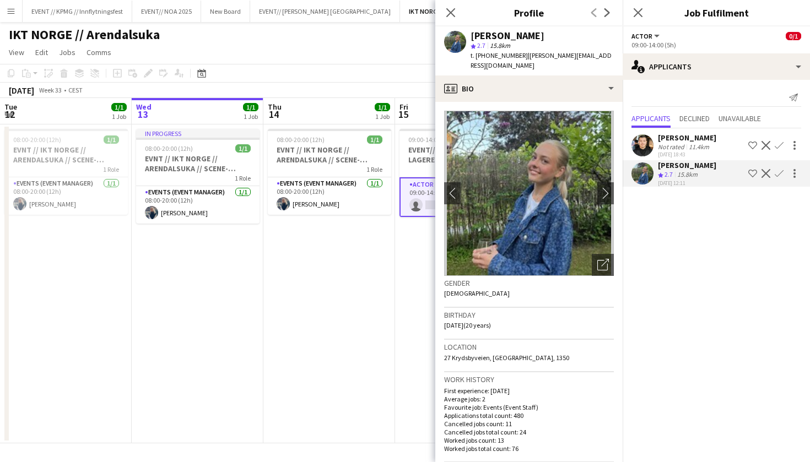
click at [380, 287] on app-date-cell "08:00-20:00 (12h) 1/1 EVNT // IKT NORGE // ARENDALSUKA // SCENE-MESTER 1 Role E…" at bounding box center [329, 284] width 132 height 319
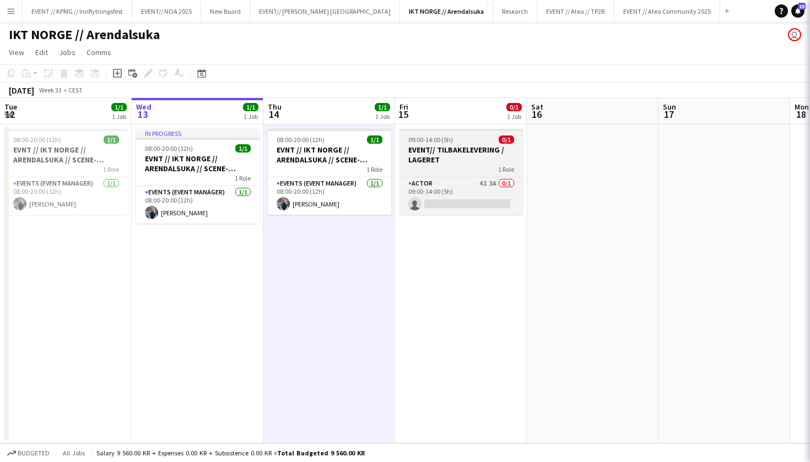
click at [442, 173] on div "1 Role" at bounding box center [461, 169] width 123 height 9
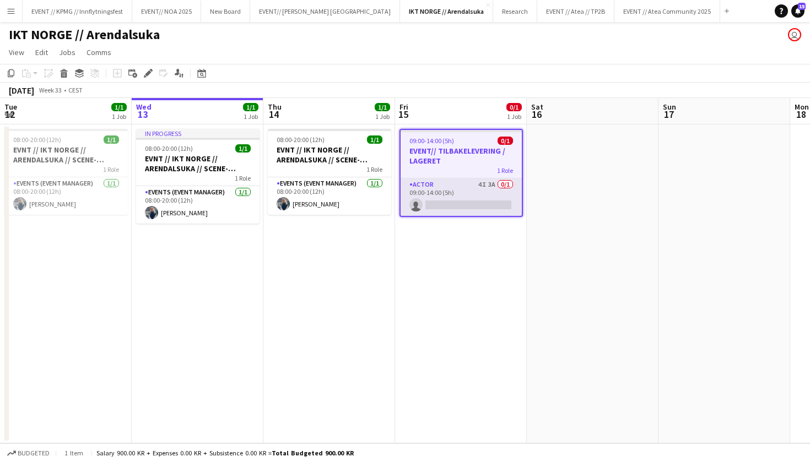
click at [453, 192] on app-card-role "Actor 4I 3A 0/1 09:00-14:00 (5h) single-neutral-actions" at bounding box center [461, 197] width 121 height 37
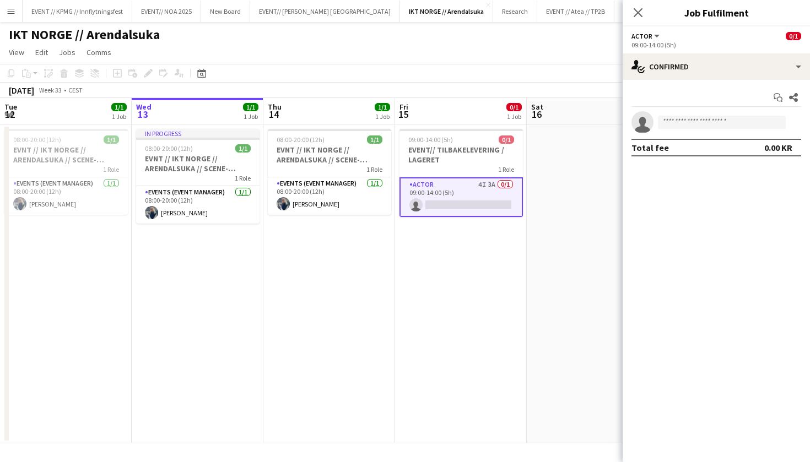
click at [666, 83] on div "Start chat Share single-neutral-actions Total fee 0.00 KR" at bounding box center [716, 122] width 187 height 85
